Goal: Information Seeking & Learning: Learn about a topic

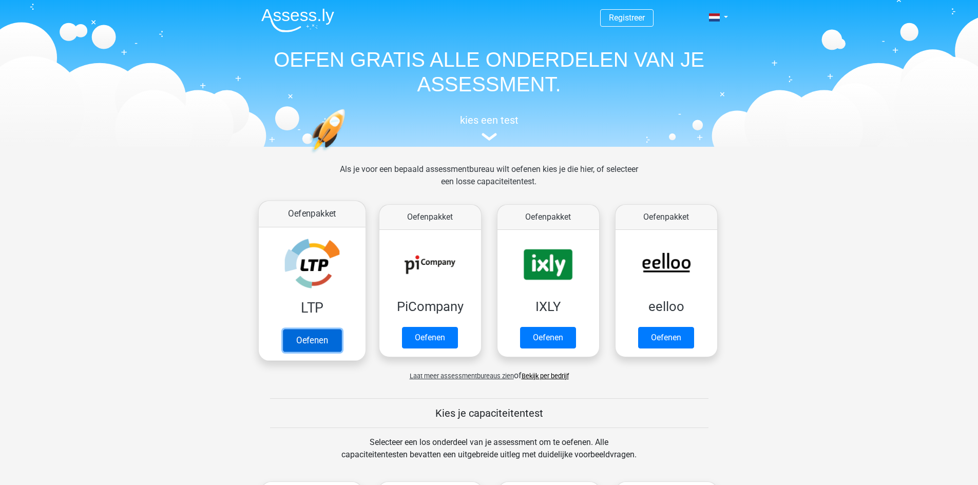
click at [287, 342] on link "Oefenen" at bounding box center [311, 340] width 59 height 23
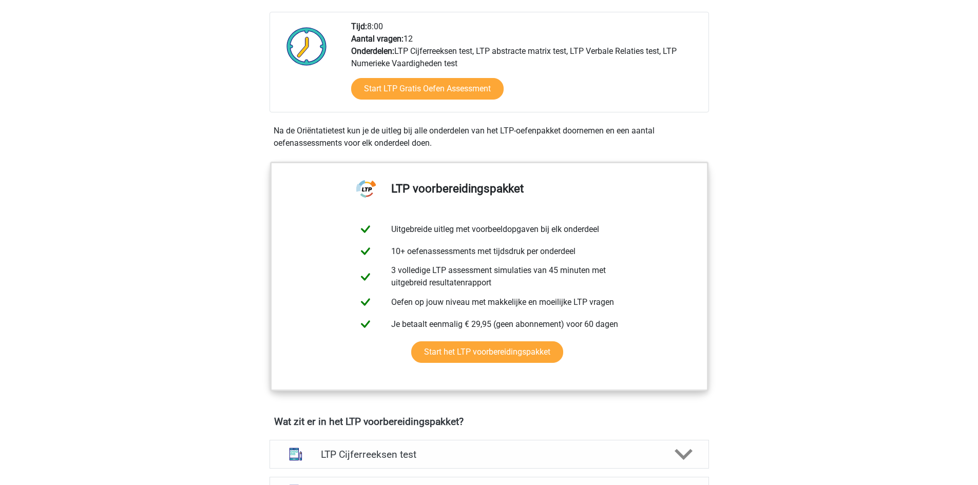
scroll to position [257, 0]
click at [416, 95] on link "Start LTP Gratis Oefen Assessment" at bounding box center [427, 88] width 176 height 25
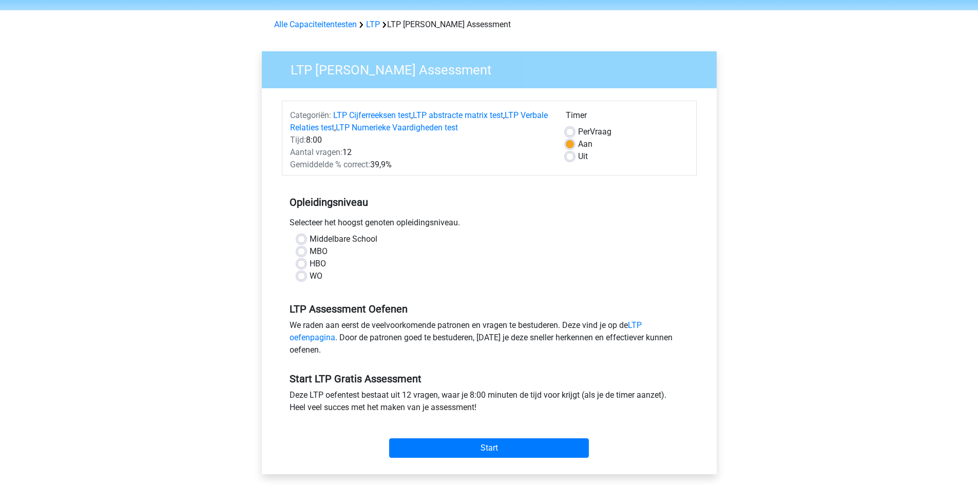
scroll to position [51, 0]
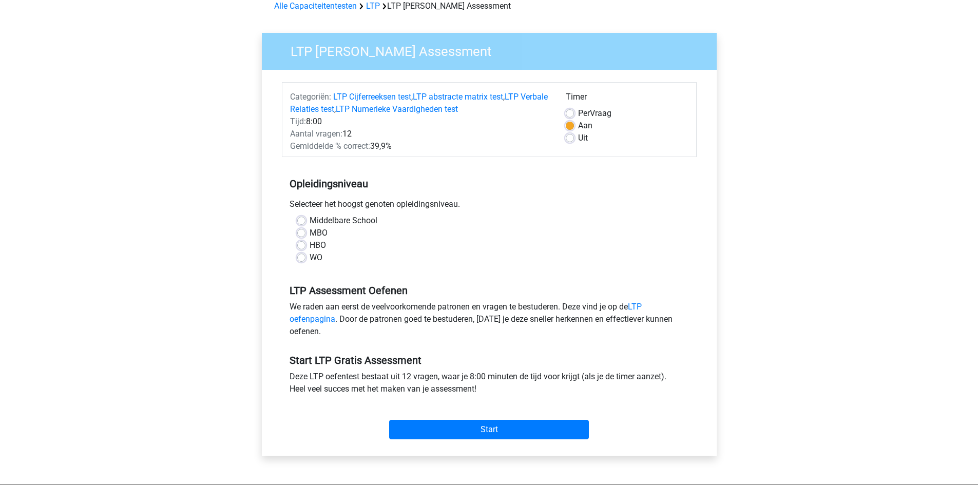
click at [310, 256] on label "WO" at bounding box center [316, 258] width 13 height 12
click at [305, 256] on input "WO" at bounding box center [301, 257] width 8 height 10
radio input "true"
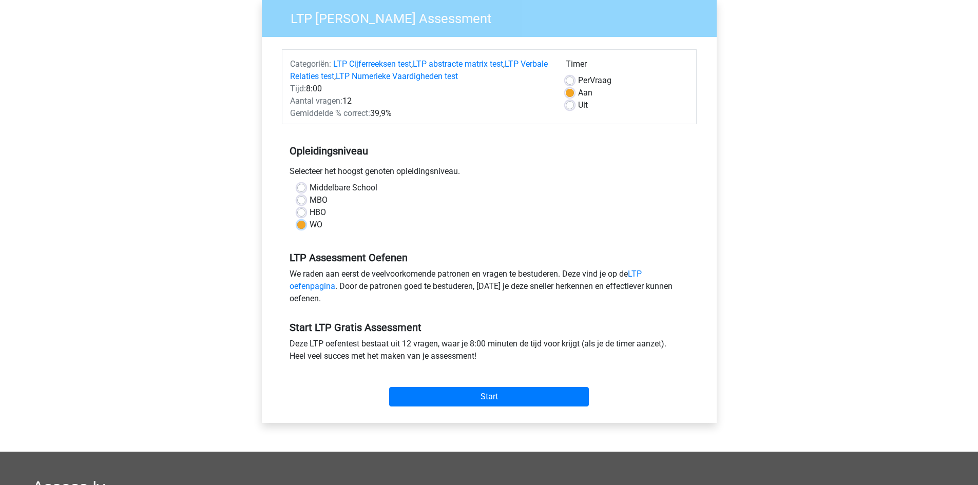
scroll to position [103, 0]
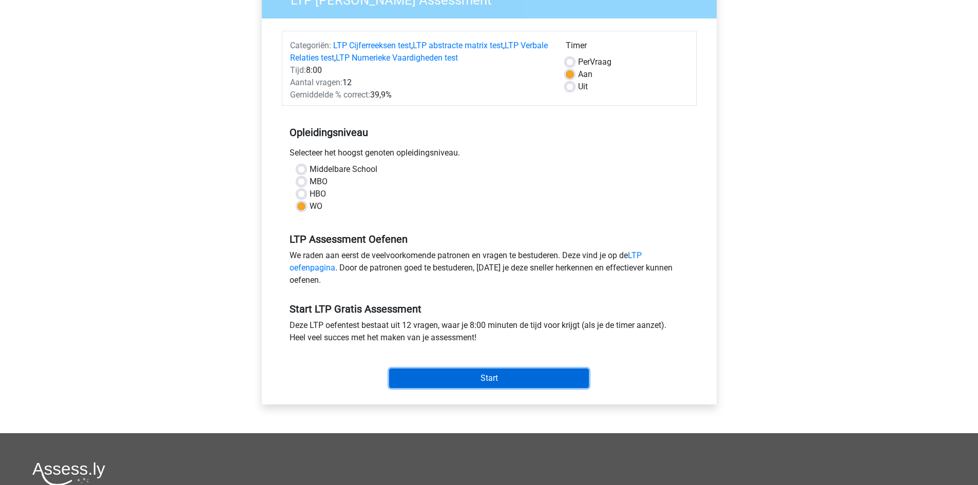
click at [473, 386] on input "Start" at bounding box center [489, 379] width 200 height 20
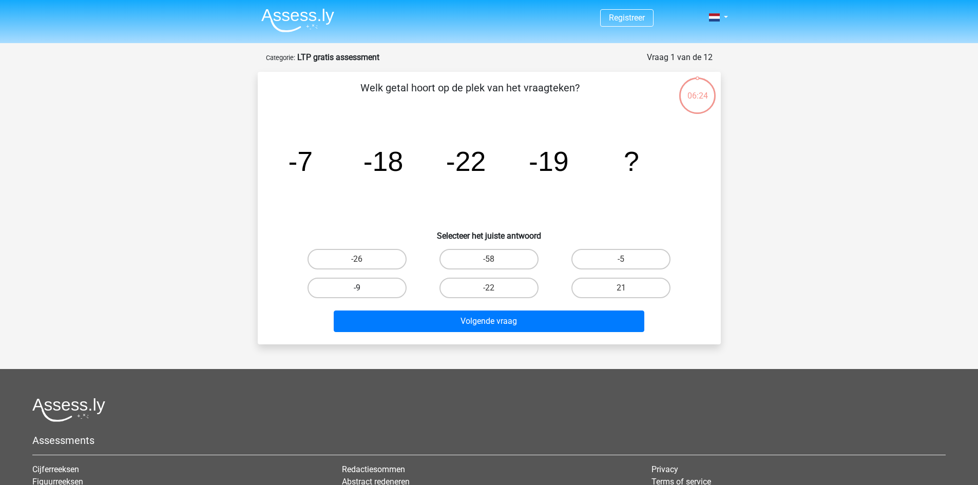
click at [372, 293] on label "-9" at bounding box center [356, 288] width 99 height 21
click at [363, 293] on input "-9" at bounding box center [360, 291] width 7 height 7
radio input "true"
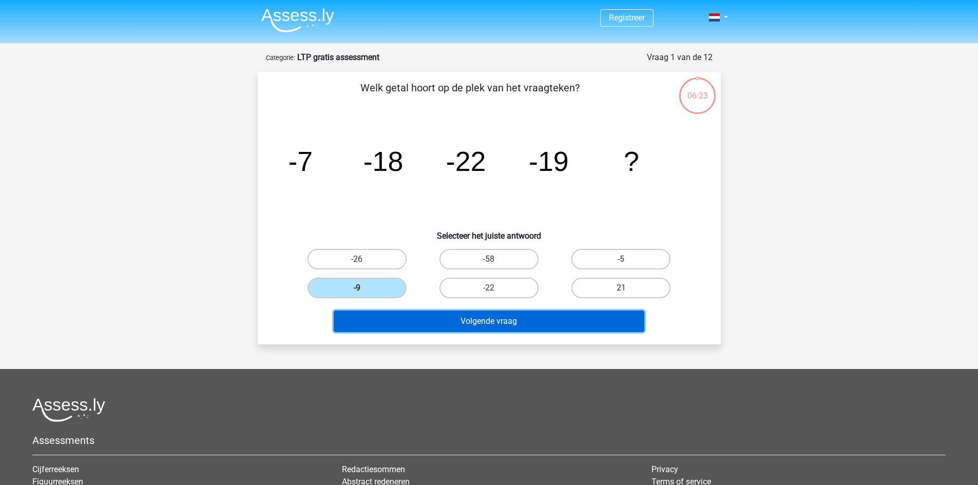
click at [414, 321] on button "Volgende vraag" at bounding box center [489, 322] width 311 height 22
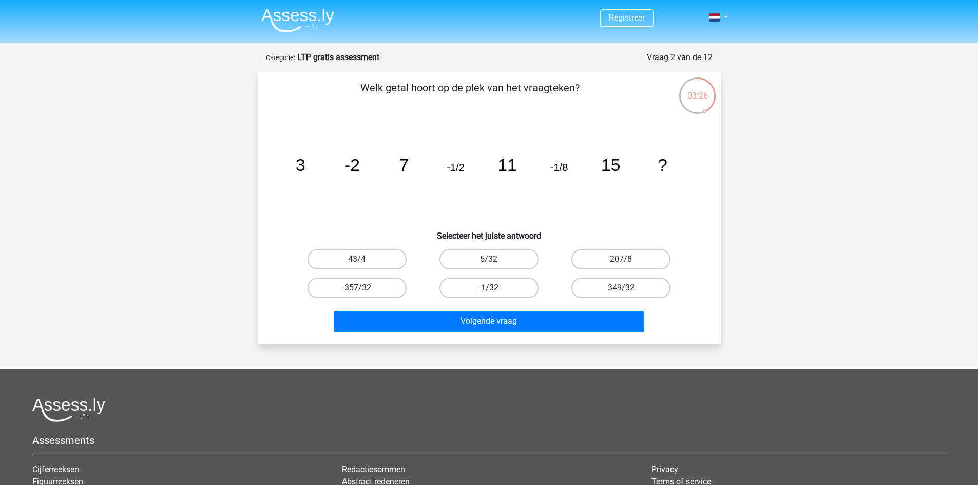
click at [508, 284] on label "-1/32" at bounding box center [488, 288] width 99 height 21
click at [495, 288] on input "-1/32" at bounding box center [492, 291] width 7 height 7
radio input "true"
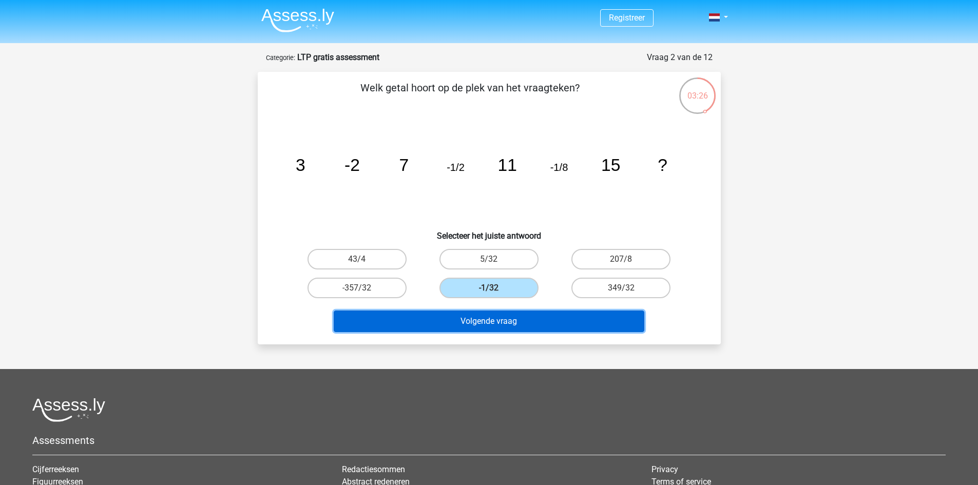
drag, startPoint x: 511, startPoint y: 314, endPoint x: 514, endPoint y: 319, distance: 6.2
click at [514, 318] on button "Volgende vraag" at bounding box center [489, 322] width 311 height 22
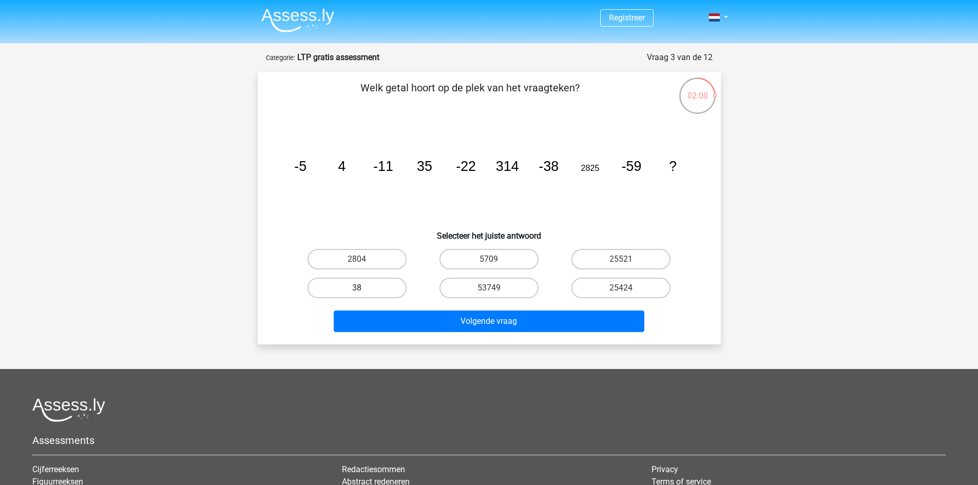
click at [364, 287] on label "38" at bounding box center [356, 288] width 99 height 21
click at [363, 288] on input "38" at bounding box center [360, 291] width 7 height 7
radio input "true"
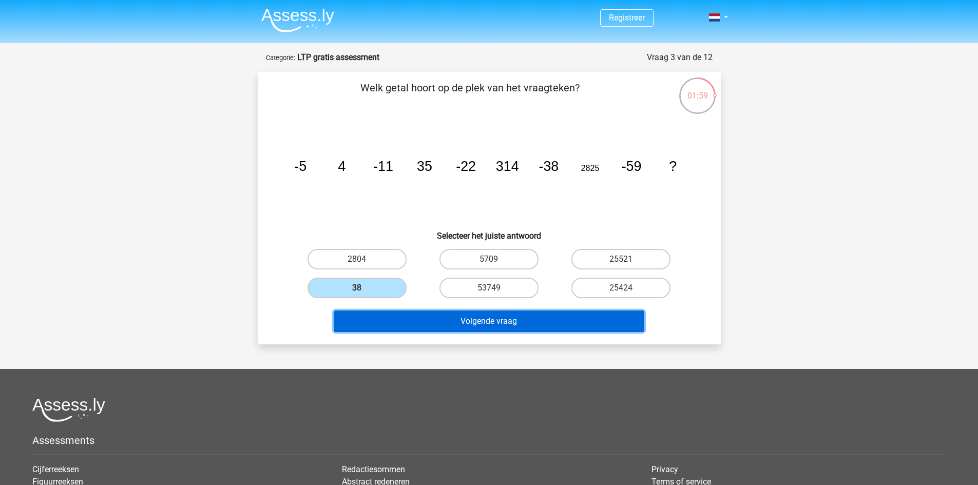
click at [421, 320] on button "Volgende vraag" at bounding box center [489, 322] width 311 height 22
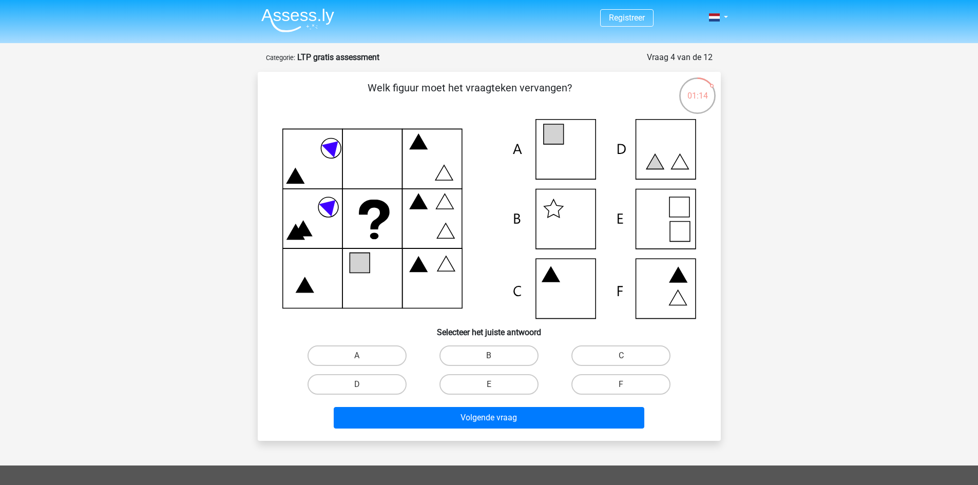
click at [670, 229] on icon at bounding box center [680, 232] width 20 height 20
click at [501, 387] on label "E" at bounding box center [488, 384] width 99 height 21
click at [495, 387] on input "E" at bounding box center [492, 388] width 7 height 7
radio input "true"
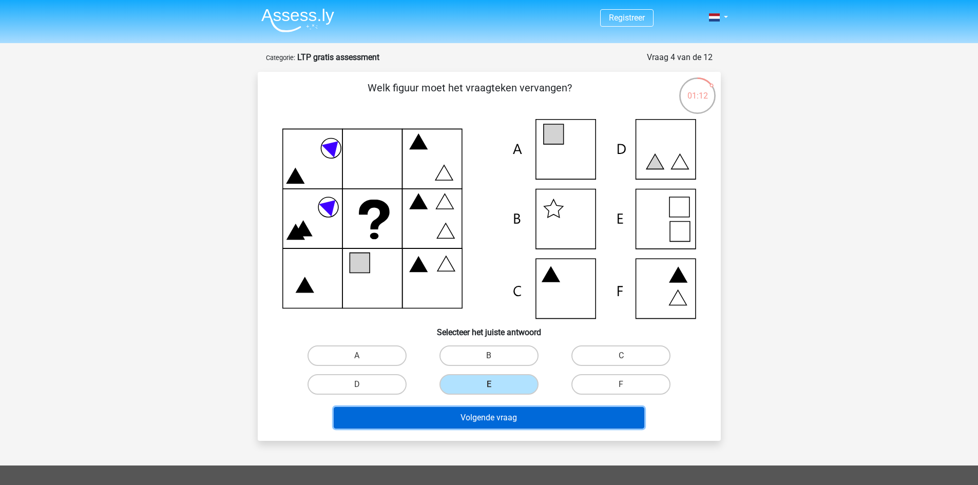
click at [503, 422] on button "Volgende vraag" at bounding box center [489, 418] width 311 height 22
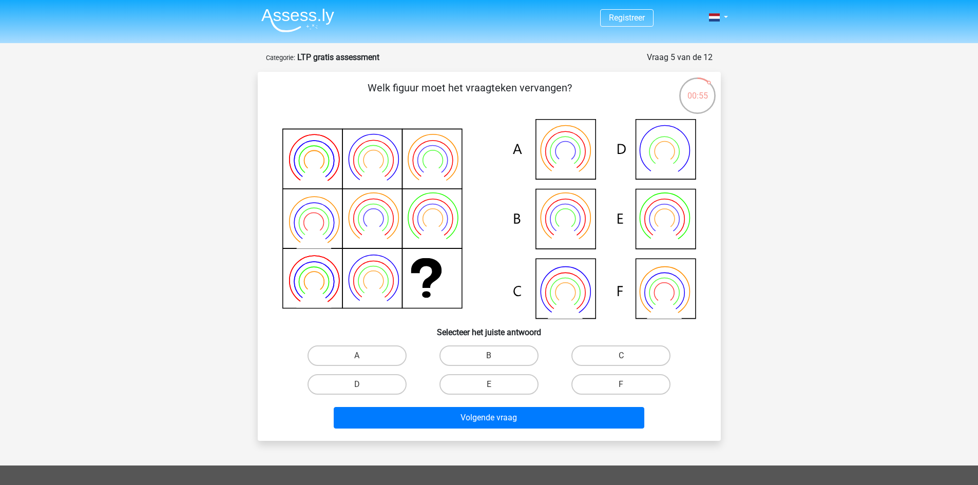
click at [569, 229] on icon at bounding box center [564, 231] width 35 height 28
click at [480, 348] on label "B" at bounding box center [488, 355] width 99 height 21
click at [489, 356] on input "B" at bounding box center [492, 359] width 7 height 7
radio input "true"
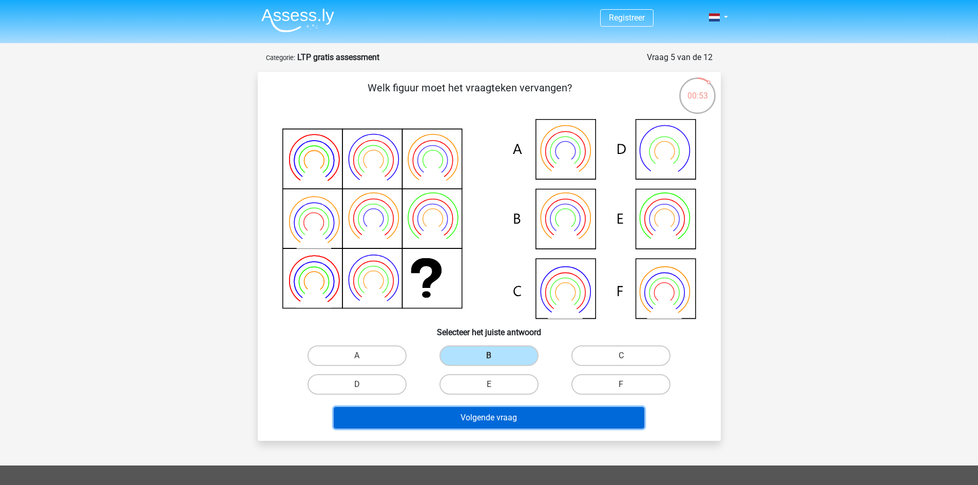
click at [485, 417] on button "Volgende vraag" at bounding box center [489, 418] width 311 height 22
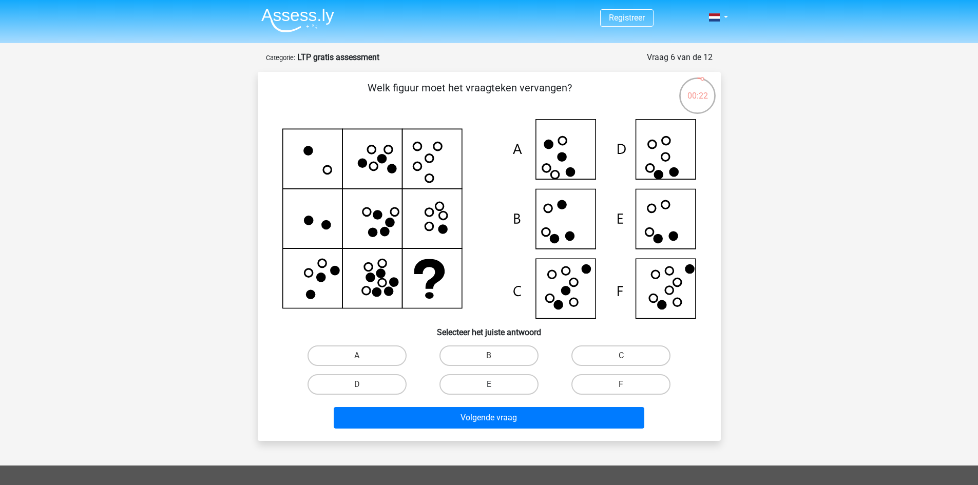
click at [484, 387] on label "E" at bounding box center [488, 384] width 99 height 21
click at [489, 387] on input "E" at bounding box center [492, 388] width 7 height 7
radio input "true"
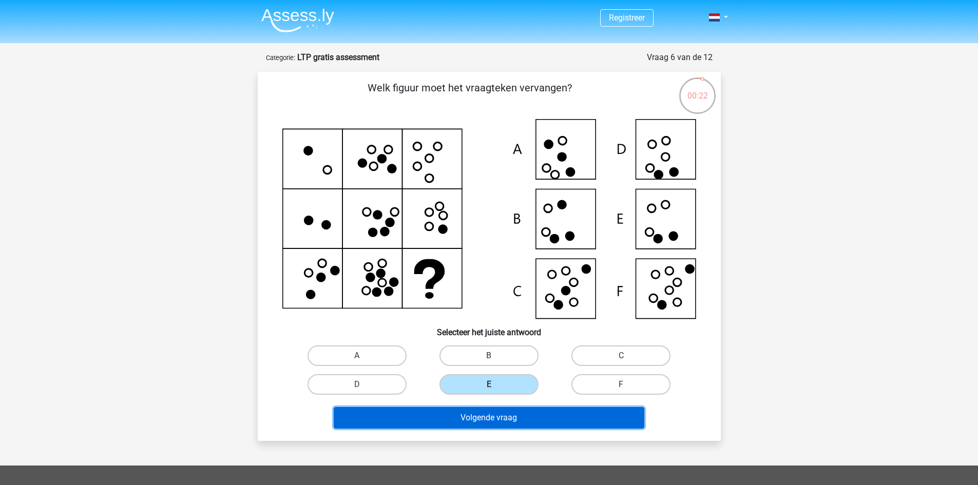
click at [484, 421] on button "Volgende vraag" at bounding box center [489, 418] width 311 height 22
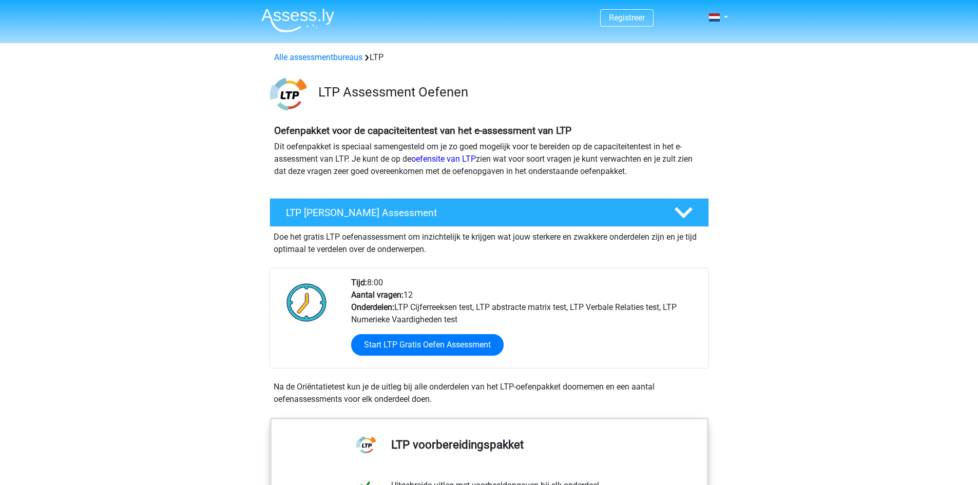
scroll to position [257, 0]
